Goal: Contribute content

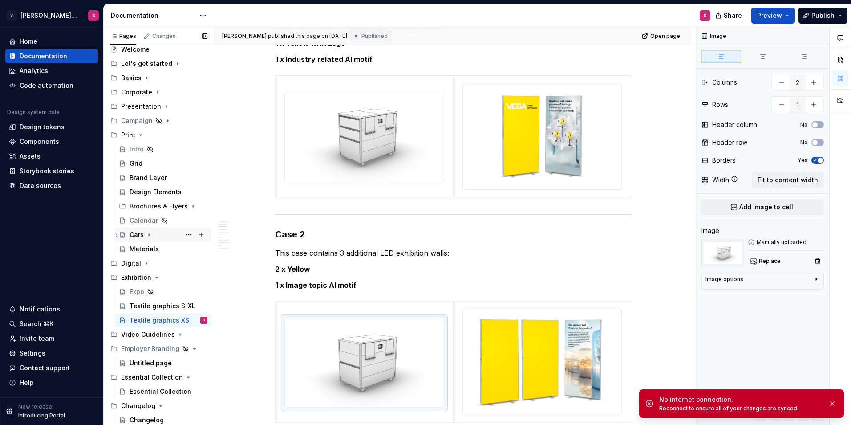
type textarea "*"
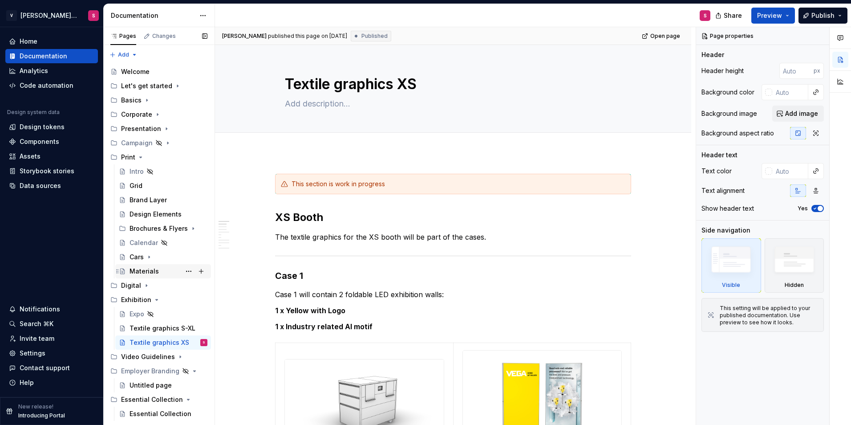
click at [146, 268] on div "Materials" at bounding box center [144, 271] width 29 height 9
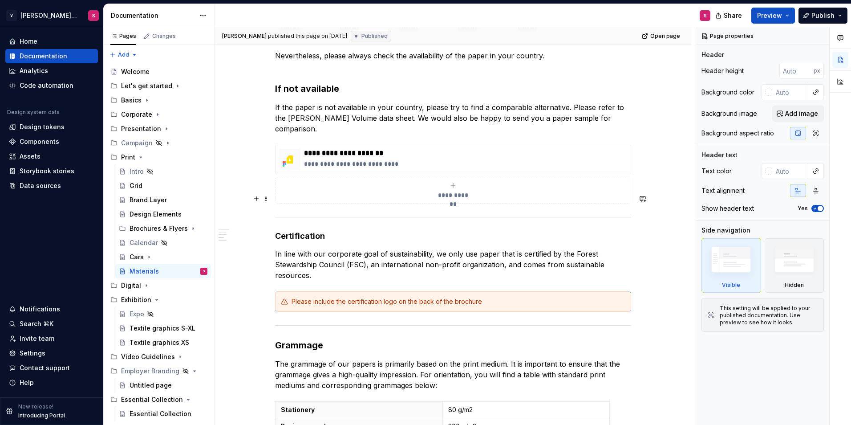
scroll to position [356, 0]
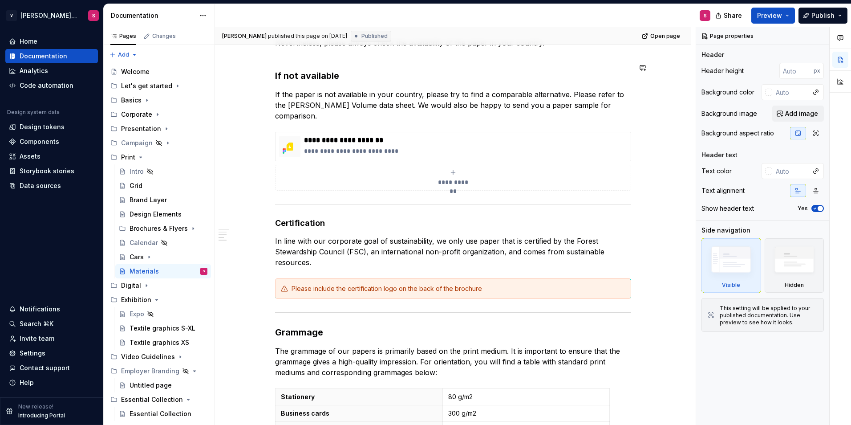
type textarea "*"
